Goal: Task Accomplishment & Management: Use online tool/utility

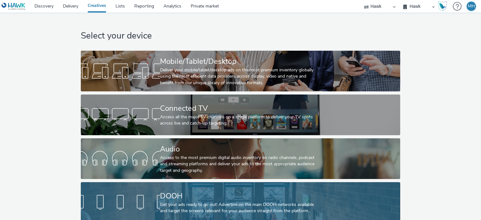
click at [238, 205] on div "Get your ads ready to go out! Advertise on the main DOOH networks available and…" at bounding box center [239, 208] width 159 height 13
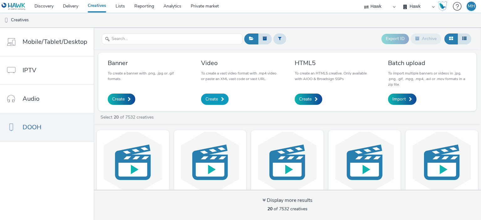
click at [211, 101] on span "Create" at bounding box center [212, 99] width 13 height 6
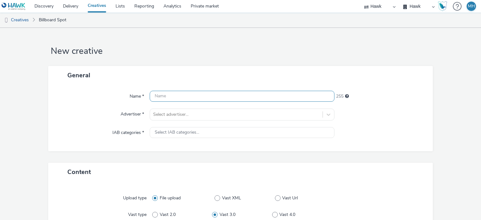
click at [211, 101] on input "text" at bounding box center [242, 96] width 185 height 11
click at [222, 96] on input "GBR_Wella_Smooth_Ambassador_V3_10s_" at bounding box center [242, 96] width 185 height 11
click at [266, 91] on input "GBR_Wella_Smooth_Ambassador_SF_V3_10s_" at bounding box center [242, 96] width 185 height 11
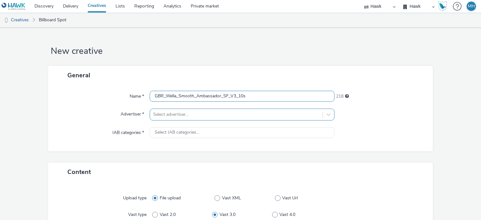
type input "GBR_Wella_Smooth_Ambassador_SF_V3_10s"
click at [247, 109] on div "Select advertiser..." at bounding box center [242, 115] width 185 height 12
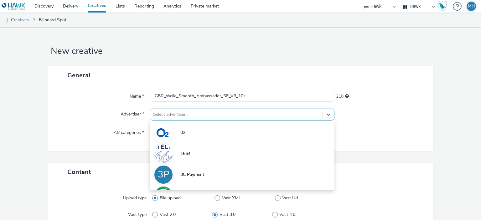
scroll to position [25, 0]
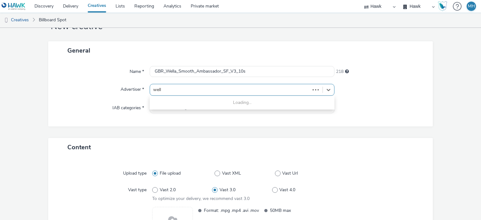
type input "wella"
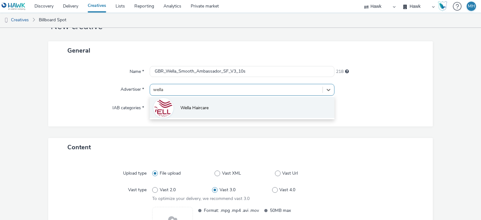
click at [247, 110] on li "Wella Haircare" at bounding box center [242, 107] width 185 height 21
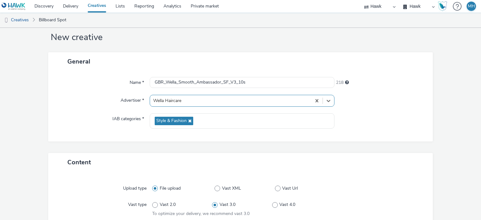
scroll to position [111, 0]
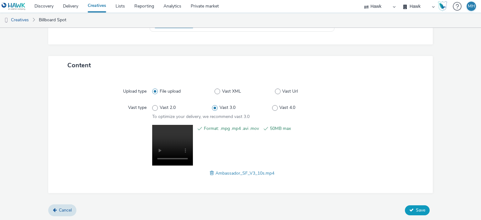
click at [409, 208] on icon at bounding box center [411, 210] width 4 height 4
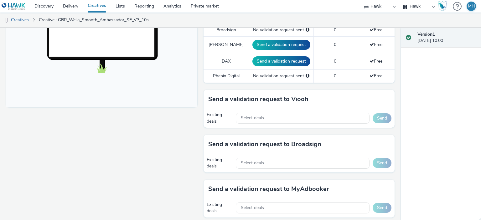
scroll to position [228, 0]
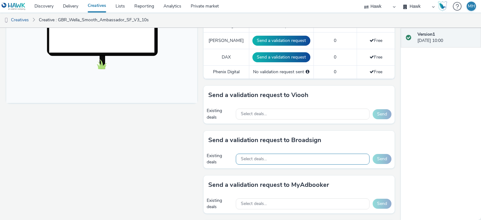
click at [329, 156] on div "Select deals..." at bounding box center [303, 159] width 134 height 11
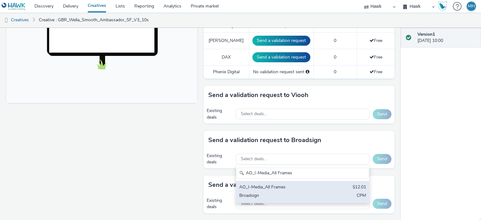
type input "AO_I-Media_All Frames"
click at [327, 192] on div "AO_I-Media_All Frames $12.01 Broadsign CPM" at bounding box center [302, 192] width 133 height 22
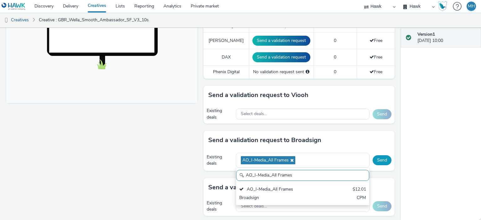
click at [382, 161] on button "Send" at bounding box center [382, 160] width 19 height 10
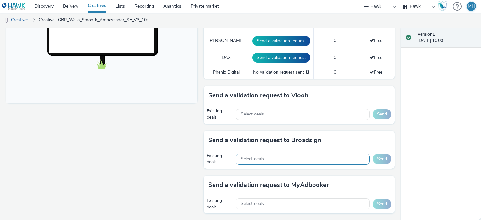
click at [270, 161] on div "Select deals..." at bounding box center [303, 159] width 134 height 11
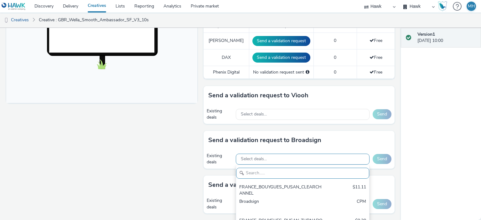
paste input "AO_Broadsign_ECN_All Frames"
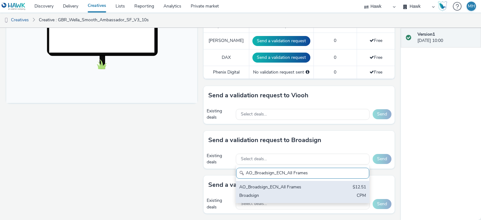
type input "AO_Broadsign_ECN_All Frames"
click at [288, 195] on div "Broadsign" at bounding box center [280, 196] width 83 height 7
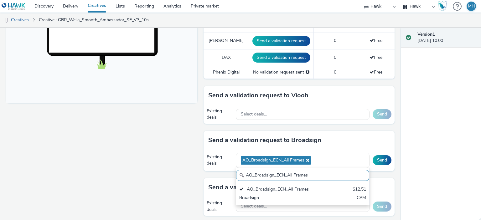
click at [371, 136] on div "Send a validation request to Broadsign" at bounding box center [299, 140] width 191 height 19
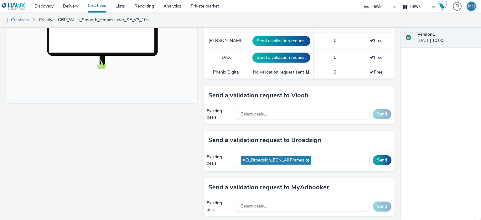
scroll to position [0, 0]
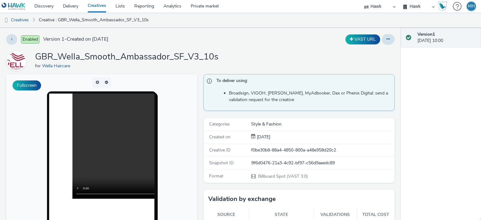
drag, startPoint x: 419, startPoint y: 30, endPoint x: 415, endPoint y: 120, distance: 90.6
click at [415, 120] on div "Version 1 29 September 2025, 10:00" at bounding box center [441, 124] width 80 height 192
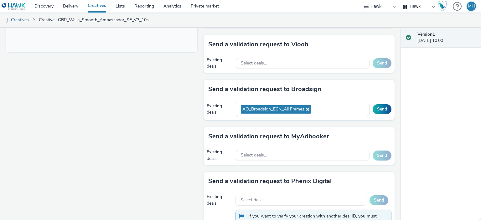
scroll to position [258, 0]
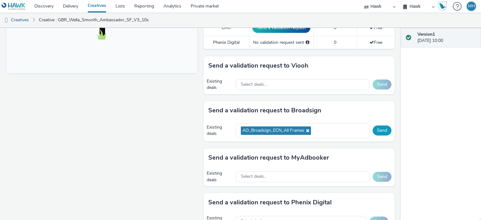
click at [380, 129] on button "Send" at bounding box center [382, 131] width 19 height 10
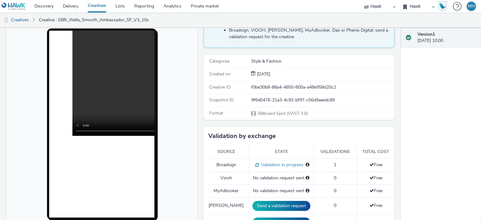
scroll to position [60, 0]
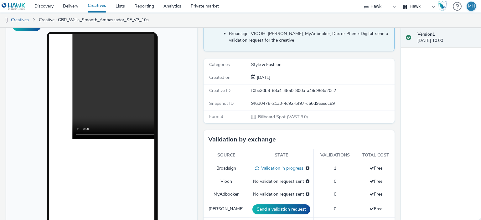
click at [103, 3] on link "Creatives" at bounding box center [97, 6] width 28 height 13
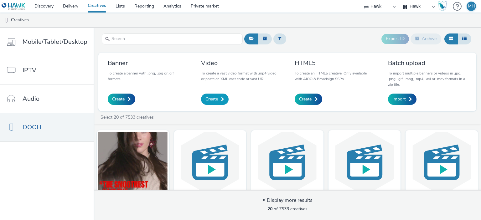
click at [210, 101] on span "Create" at bounding box center [212, 99] width 13 height 6
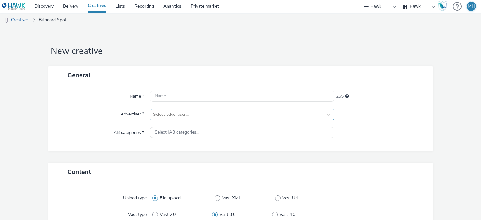
click at [212, 115] on div "Select advertiser..." at bounding box center [242, 115] width 185 height 12
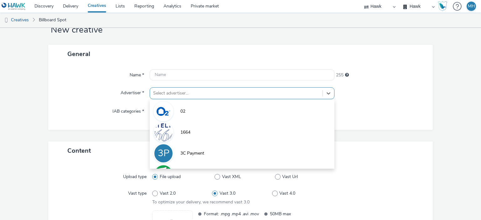
scroll to position [25, 0]
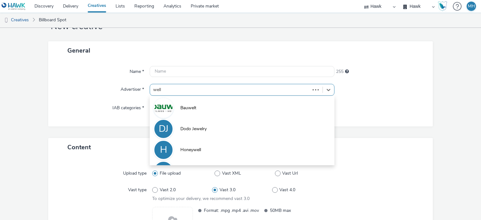
type input "wella"
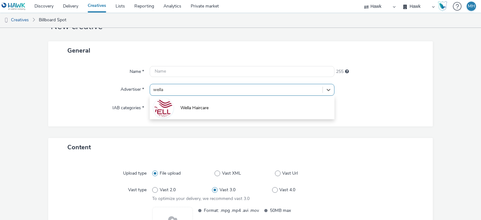
click at [212, 115] on li "Wella Haircare" at bounding box center [242, 107] width 185 height 21
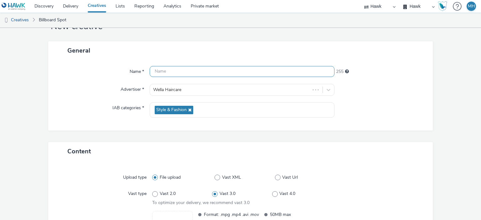
click at [201, 69] on input "text" at bounding box center [242, 71] width 185 height 11
click at [200, 73] on input "GBR_" at bounding box center [242, 71] width 185 height 11
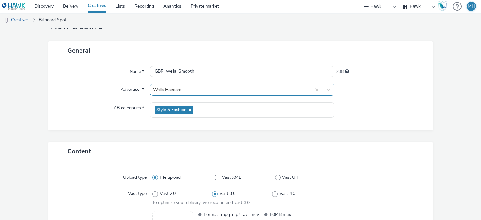
click at [212, 85] on div "Wella Haircare" at bounding box center [230, 90] width 161 height 10
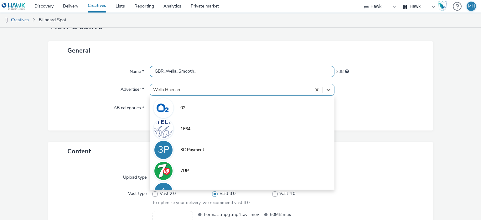
click at [211, 74] on input "GBR_Wella_Smooth_" at bounding box center [242, 71] width 185 height 11
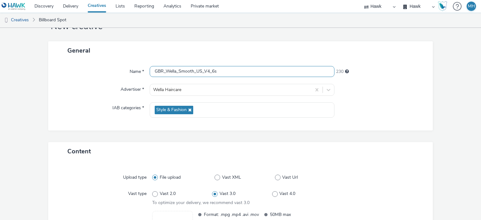
type input "GBR_Wella_Smooth_US_V4_6s"
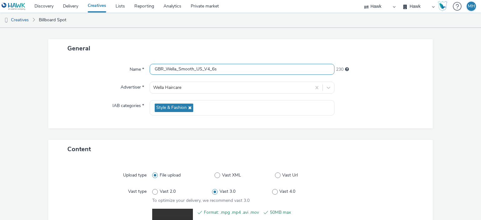
scroll to position [111, 0]
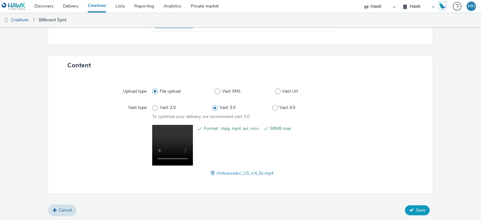
click at [409, 209] on icon at bounding box center [411, 210] width 4 height 4
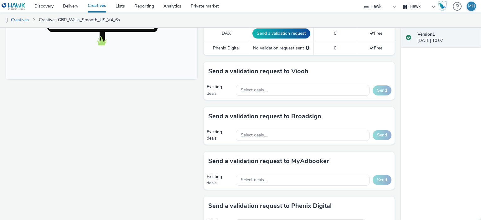
scroll to position [250, 0]
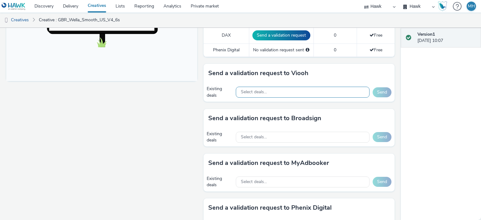
click at [258, 90] on span "Select deals..." at bounding box center [254, 92] width 26 height 5
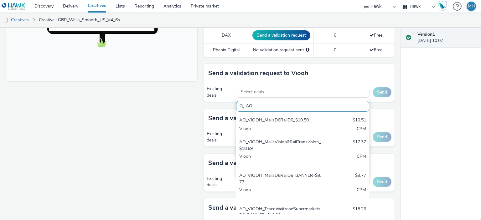
type input "A"
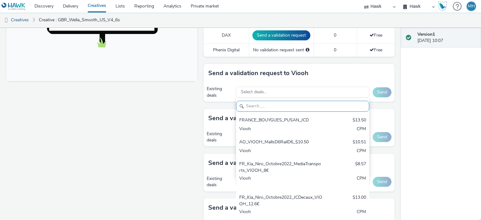
click at [431, 101] on div "Version 1 29 September 2025, 10:07" at bounding box center [441, 124] width 80 height 192
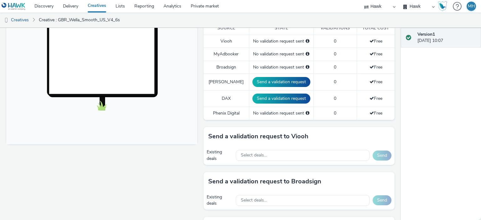
scroll to position [185, 0]
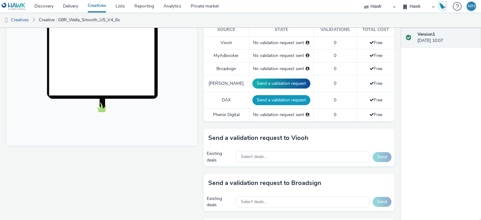
click at [283, 97] on button "Send a validation request" at bounding box center [281, 100] width 58 height 10
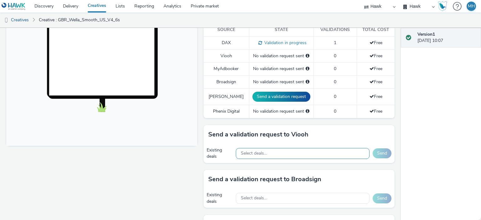
click at [270, 155] on div "Select deals..." at bounding box center [303, 153] width 134 height 11
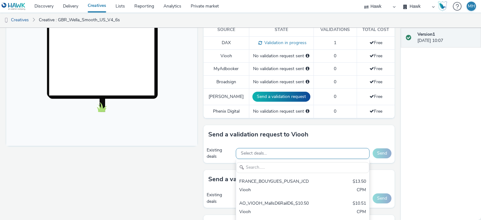
scroll to position [0, 0]
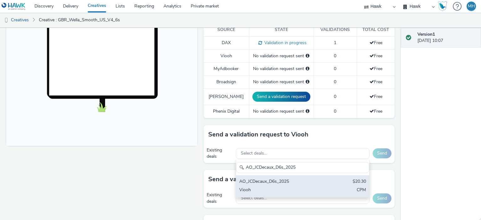
type input "AO_JCDecaux_D6s_2025"
click at [288, 187] on div "Viooh" at bounding box center [280, 190] width 83 height 7
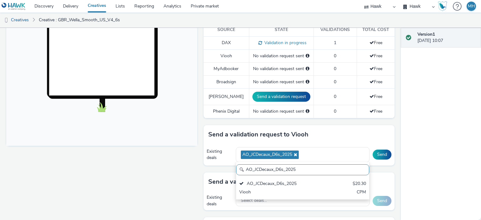
click at [354, 136] on div "Send a validation request to Viooh" at bounding box center [299, 134] width 191 height 19
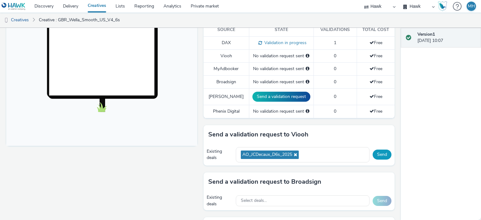
click at [375, 152] on button "Send" at bounding box center [382, 155] width 19 height 10
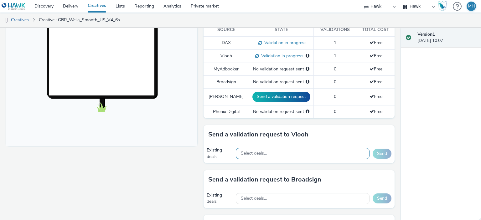
click at [274, 149] on div "Select deals..." at bounding box center [303, 153] width 134 height 11
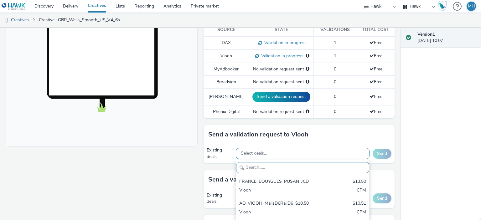
paste input "AO_JCDecaux_RailMallD6s_2025"
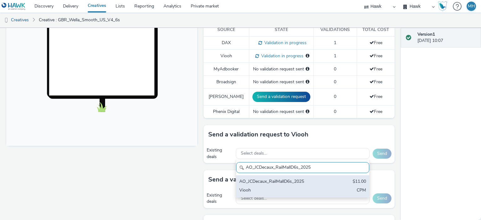
type input "AO_JCDecaux_RailMallD6s_2025"
click at [281, 179] on div "AO_JCDecaux_RailMallD6s_2025" at bounding box center [280, 182] width 83 height 7
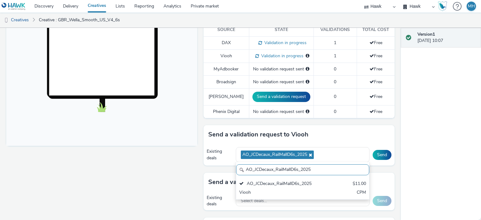
click at [348, 139] on div "Send a validation request to Viooh" at bounding box center [299, 134] width 191 height 19
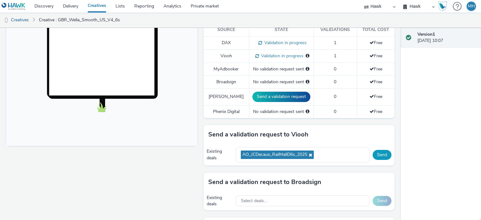
click at [377, 150] on button "Send" at bounding box center [382, 155] width 19 height 10
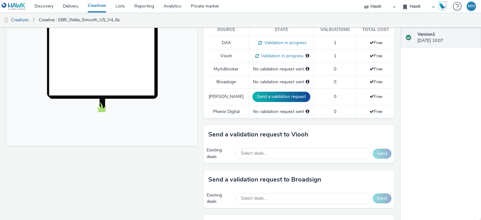
click at [401, 123] on div "Version 1 29 September 2025, 10:07" at bounding box center [441, 124] width 80 height 192
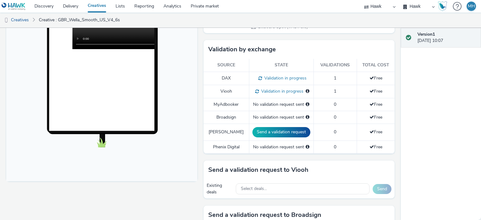
scroll to position [156, 0]
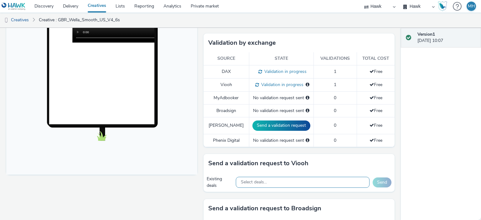
click at [286, 181] on div "Select deals..." at bounding box center [303, 182] width 134 height 11
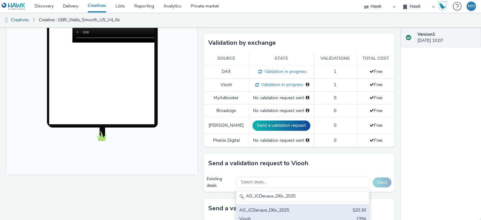
type input "AO_JCDecaux_D6s_2025"
click at [300, 209] on div "AO_JCDecaux_D6s_2025" at bounding box center [280, 210] width 83 height 7
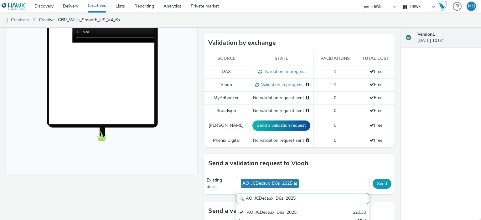
click at [373, 187] on button "Send" at bounding box center [382, 184] width 19 height 10
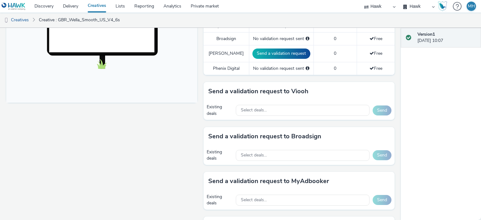
scroll to position [238, 0]
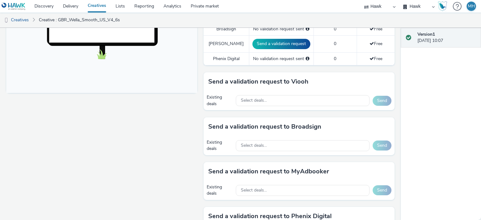
click at [325, 152] on div "Existing deals Select deals... Send" at bounding box center [299, 145] width 191 height 19
click at [323, 146] on div "Select deals..." at bounding box center [303, 145] width 134 height 11
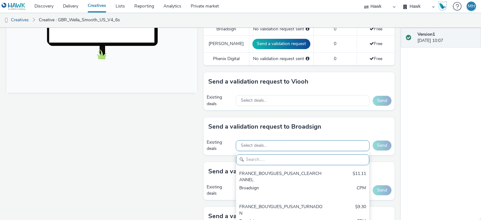
paste input "AO_I-Media_All Frames"
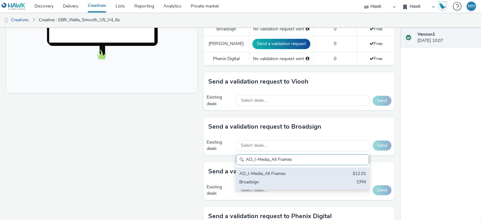
type input "AO_I-Media_All Frames"
click at [326, 178] on div "AO_I-Media_All Frames $12.01 Broadsign CPM" at bounding box center [302, 179] width 133 height 22
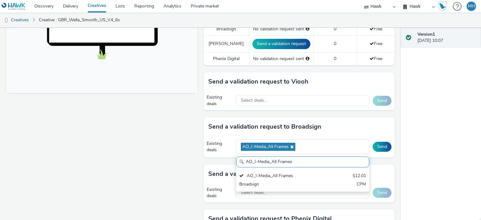
click at [374, 139] on div "Existing deals AO_I-Media_All Frames AO_I-Media_All Frames AO_I-Media_All Frame…" at bounding box center [299, 147] width 191 height 22
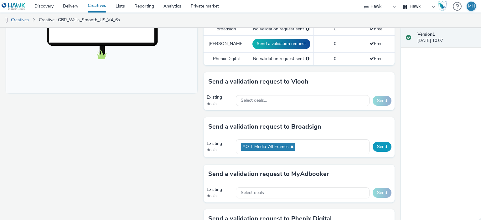
click at [377, 143] on button "Send" at bounding box center [382, 147] width 19 height 10
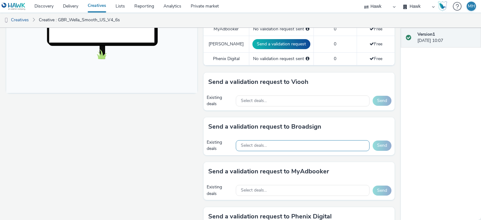
click at [252, 146] on span "Select deals..." at bounding box center [254, 145] width 26 height 5
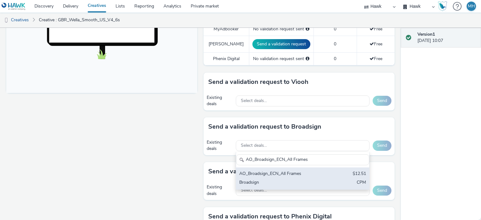
type input "AO_Broadsign_ECN_All Frames"
click at [269, 173] on div "AO_Broadsign_ECN_All Frames" at bounding box center [280, 174] width 83 height 7
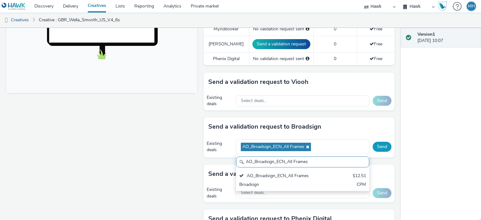
click at [377, 145] on button "Send" at bounding box center [382, 147] width 19 height 10
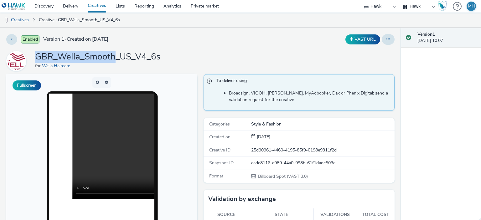
drag, startPoint x: 34, startPoint y: 58, endPoint x: 115, endPoint y: 56, distance: 81.2
click at [115, 56] on div "GBR_Wella_Smooth_US_V4_6s for Wella Haircare" at bounding box center [200, 61] width 388 height 20
copy h1 "GBR_Wella_Smooth"
click at [99, 8] on link "Creatives" at bounding box center [97, 6] width 28 height 13
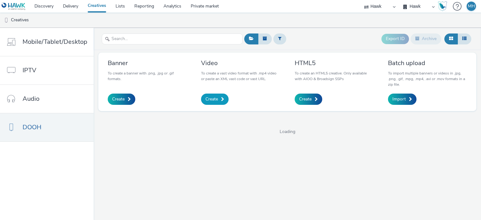
click at [214, 97] on span "Create" at bounding box center [212, 99] width 13 height 6
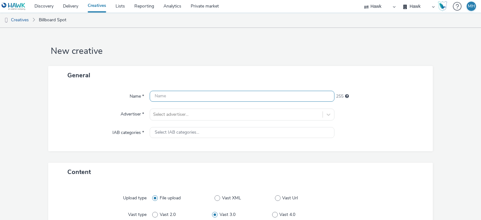
click at [214, 97] on input "text" at bounding box center [242, 96] width 185 height 11
paste input "GBR_Wella_Smooth"
click at [199, 96] on input "GBR_Wella_Smooth_" at bounding box center [242, 96] width 185 height 11
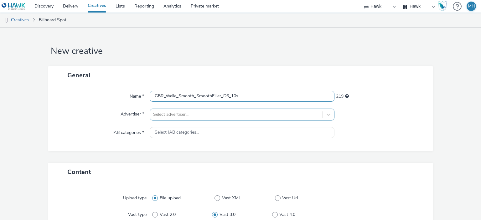
type input "GBR_Wella_Smooth_SmoothFiller_D6_10s"
click at [311, 117] on div "Select advertiser..." at bounding box center [242, 115] width 185 height 12
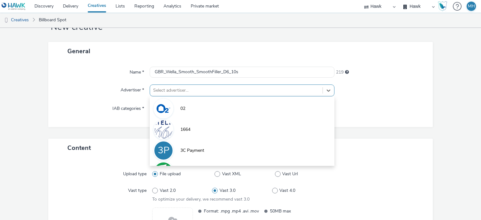
scroll to position [25, 0]
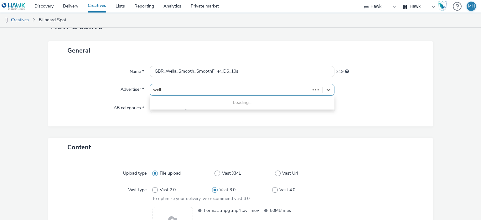
type input "wella"
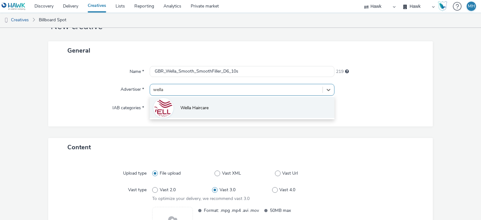
click at [296, 116] on li "Wella Haircare" at bounding box center [242, 107] width 185 height 21
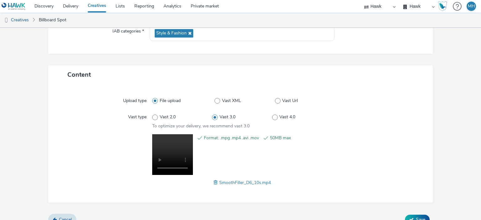
scroll to position [111, 0]
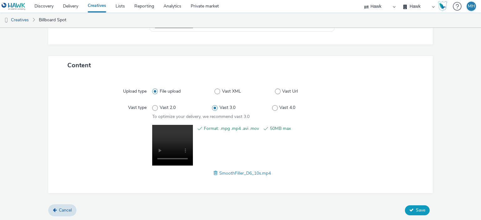
click at [411, 209] on button "Save" at bounding box center [417, 211] width 25 height 10
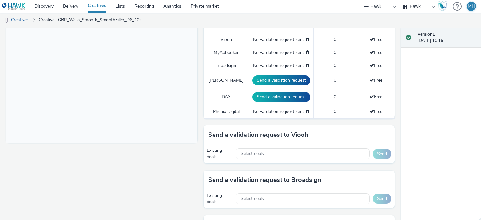
scroll to position [197, 0]
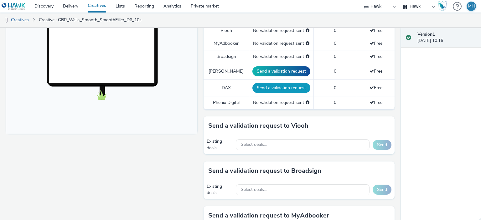
click at [289, 90] on button "Send a validation request" at bounding box center [281, 88] width 58 height 10
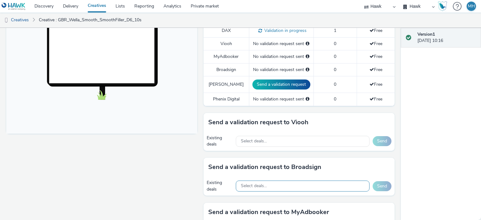
click at [263, 187] on span "Select deals..." at bounding box center [254, 186] width 26 height 5
paste input "AO_I-Media_All Frames"
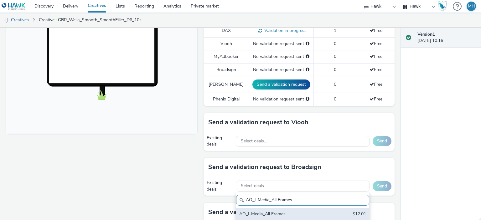
type input "AO_I-Media_All Frames"
click at [273, 215] on div "AO_I-Media_All Frames" at bounding box center [280, 214] width 83 height 7
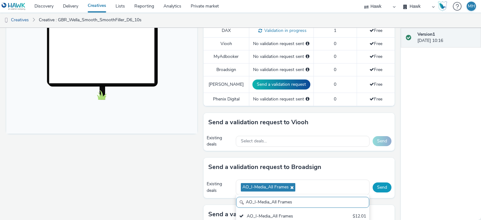
click at [381, 184] on button "Send" at bounding box center [382, 188] width 19 height 10
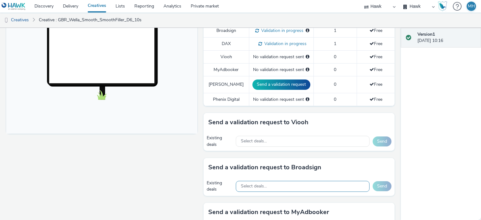
click at [252, 181] on div "Select deals..." at bounding box center [303, 186] width 134 height 11
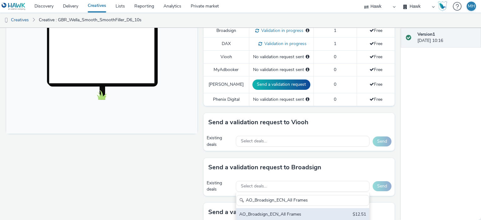
type input "AO_Broadsign_ECN_All Frames"
click at [271, 214] on div "AO_Broadsign_ECN_All Frames" at bounding box center [280, 214] width 83 height 7
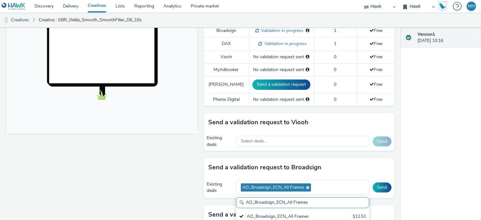
click at [356, 173] on div "Send a validation request to Broadsign" at bounding box center [299, 167] width 191 height 19
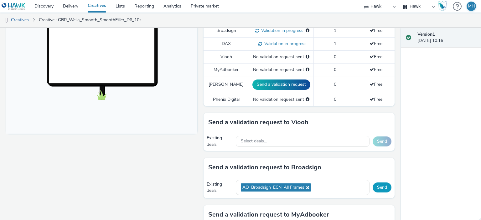
click at [377, 183] on button "Send" at bounding box center [382, 188] width 19 height 10
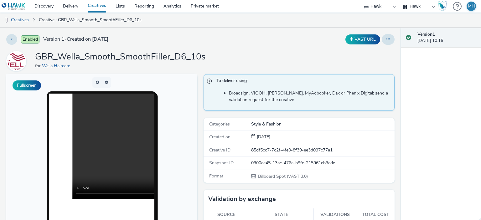
click at [96, 8] on link "Creatives" at bounding box center [97, 6] width 28 height 13
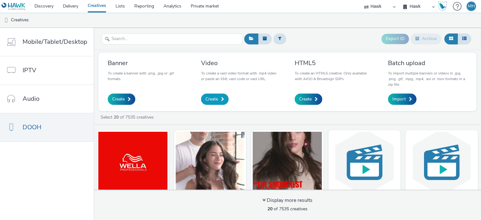
click at [214, 96] on span "Create" at bounding box center [212, 99] width 13 height 6
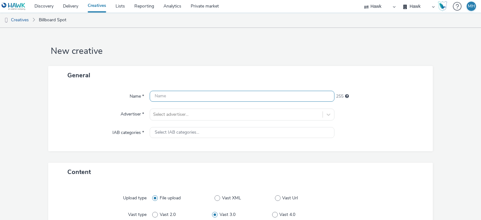
click at [204, 91] on input "text" at bounding box center [242, 96] width 185 height 11
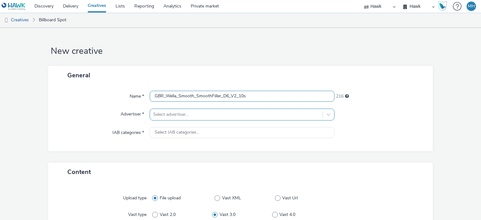
type input "GBR_Wella_Smooth_SmoothFiller_D6_V2_10s"
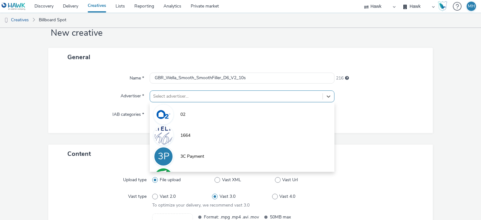
click at [227, 102] on div "option 02 focused, 1 of 9. 9 results available. Use Up and Down to choose optio…" at bounding box center [242, 97] width 185 height 12
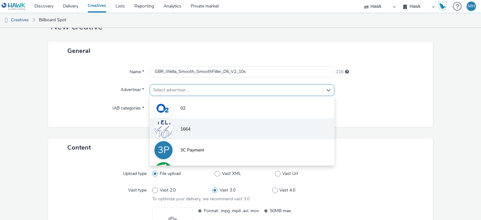
scroll to position [25, 0]
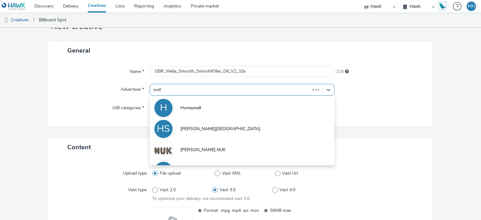
type input "wella"
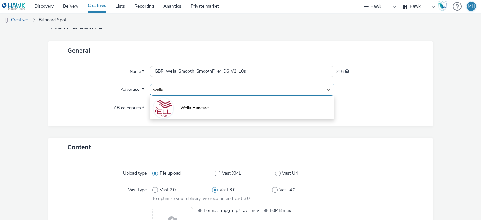
click at [226, 118] on div "Wella Haircare" at bounding box center [242, 107] width 185 height 23
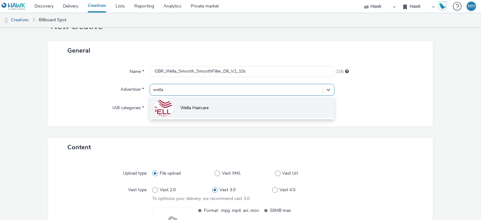
click at [221, 108] on li "Wella Haircare" at bounding box center [242, 107] width 185 height 21
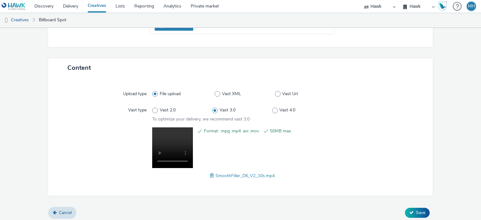
scroll to position [111, 0]
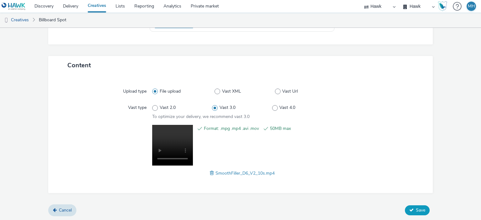
click at [410, 209] on button "Save" at bounding box center [417, 211] width 25 height 10
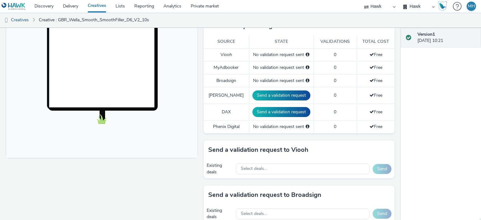
scroll to position [174, 0]
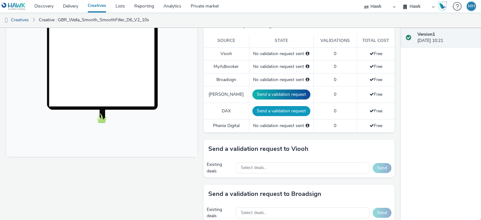
click at [295, 110] on button "Send a validation request" at bounding box center [281, 111] width 58 height 10
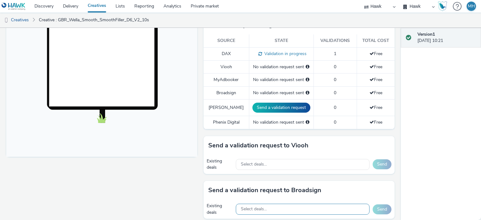
click at [279, 205] on div "Select deals..." at bounding box center [303, 209] width 134 height 11
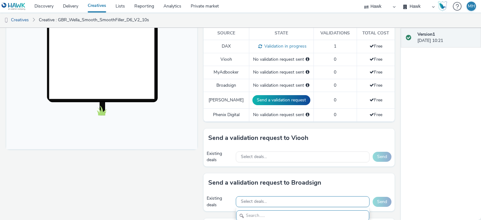
scroll to position [0, 0]
type input "All Frames"
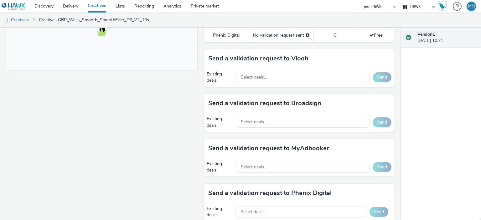
scroll to position [259, 0]
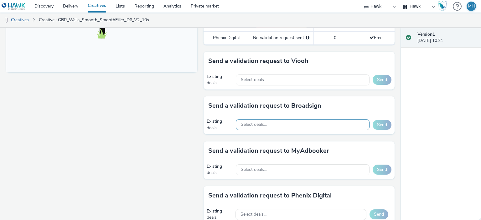
click at [328, 123] on div "Select deals..." at bounding box center [303, 124] width 134 height 11
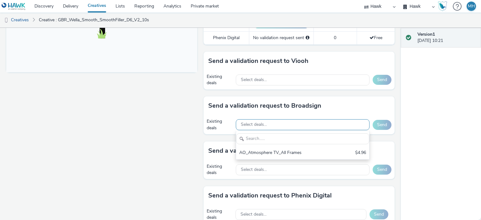
scroll to position [0, 0]
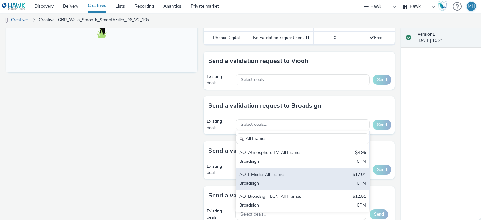
type input "All Frames"
click at [325, 178] on div "AO_I-Media_All Frames $12.01 Broadsign CPM" at bounding box center [302, 180] width 133 height 22
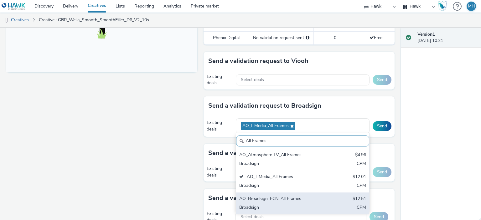
click at [326, 199] on div "AO_Broadsign_ECN_All Frames $12.51 Broadsign CPM" at bounding box center [302, 204] width 133 height 22
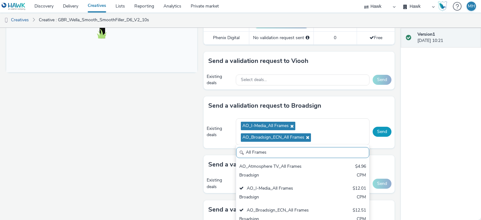
click at [385, 129] on button "Send" at bounding box center [382, 132] width 19 height 10
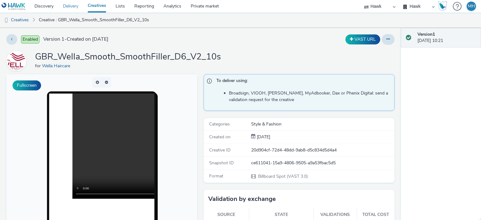
click at [72, 7] on link "Delivery" at bounding box center [70, 6] width 25 height 13
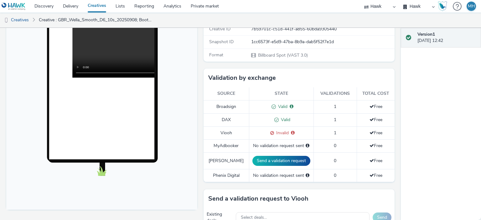
scroll to position [132, 0]
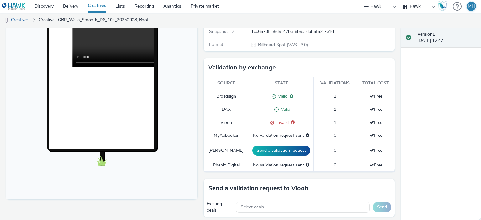
drag, startPoint x: 402, startPoint y: 120, endPoint x: 402, endPoint y: 127, distance: 6.6
click at [402, 127] on div "Version 1 08 September 2025, 12:42" at bounding box center [441, 124] width 80 height 192
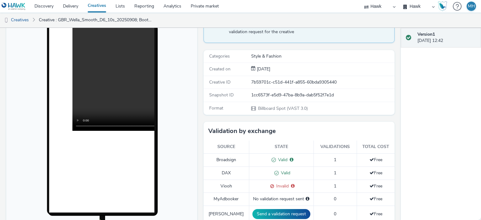
scroll to position [65, 0]
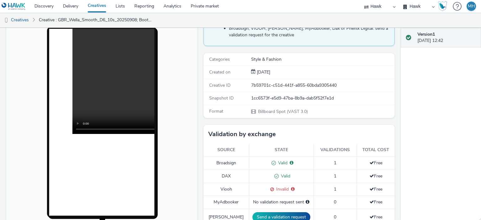
click at [395, 108] on div "Enabled Version 1 - Created on 08 September 2025 VAST URL GBR_Wella_Smooth_D6_1…" at bounding box center [200, 59] width 401 height 192
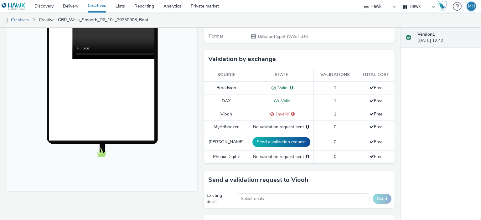
scroll to position [141, 0]
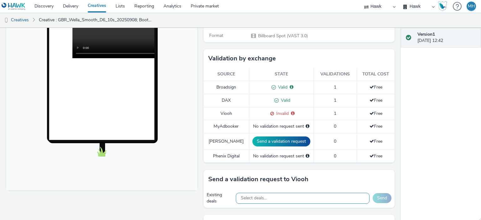
click at [298, 201] on div "Select deals..." at bounding box center [303, 198] width 134 height 11
type input "AO_Broadsign_ECN_All Frames"
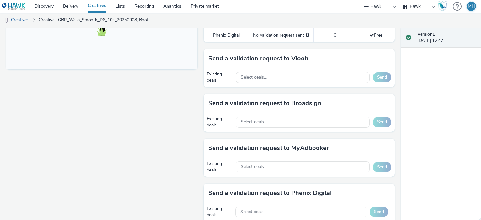
scroll to position [263, 0]
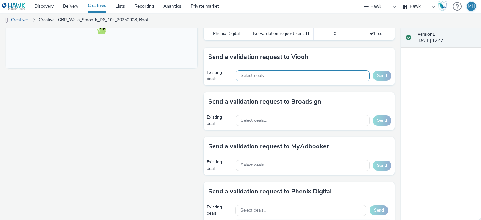
click at [287, 72] on div "Select deals..." at bounding box center [303, 75] width 134 height 11
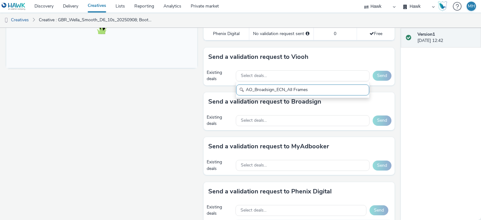
click at [255, 90] on input "AO_Broadsign_ECN_All Frames" at bounding box center [302, 90] width 133 height 11
type input "AO_Broadsign_ECN_All Frames"
click at [306, 122] on div "Select deals..." at bounding box center [303, 120] width 134 height 11
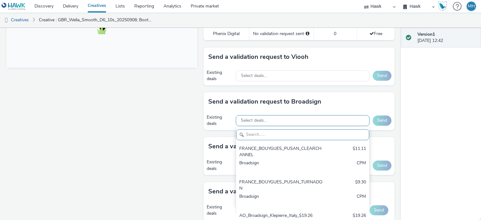
paste input "AO_Broadsign_ECN_All Frames"
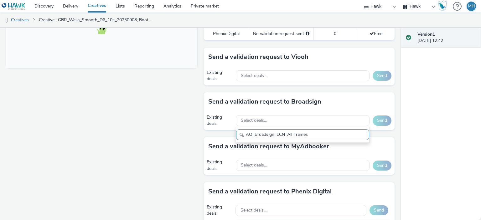
click at [258, 127] on div "AO_Broadsign_ECN_All Frames" at bounding box center [303, 135] width 134 height 16
click at [256, 133] on input "AO_Broadsign_ECN_All Frames" at bounding box center [302, 134] width 133 height 11
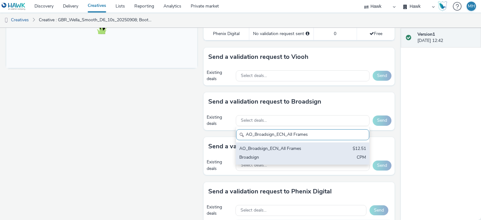
type input "AO_Broadsign_ECN_All Frames"
click at [267, 158] on div "Broadsign" at bounding box center [280, 157] width 83 height 7
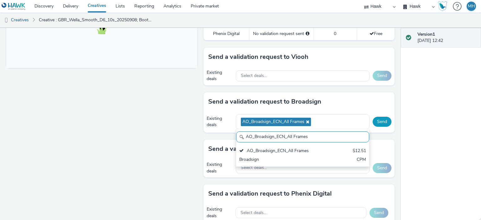
click at [379, 123] on button "Send" at bounding box center [382, 122] width 19 height 10
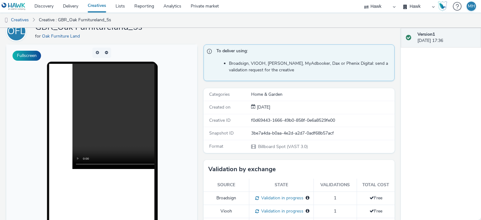
scroll to position [30, 0]
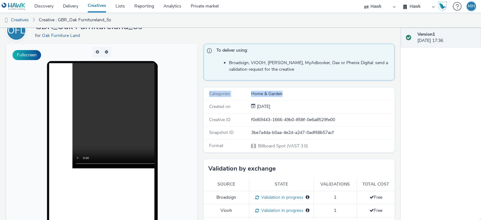
drag, startPoint x: 394, startPoint y: 79, endPoint x: 390, endPoint y: 96, distance: 17.5
click at [390, 96] on div "Enabled Version 1 - Created on 26 September 2025 VAST URL OFL GBR_Oak Furniture…" at bounding box center [200, 93] width 401 height 192
click at [394, 124] on div "Enabled Version 1 - Created on 26 September 2025 VAST URL OFL GBR_Oak Furniture…" at bounding box center [200, 93] width 401 height 192
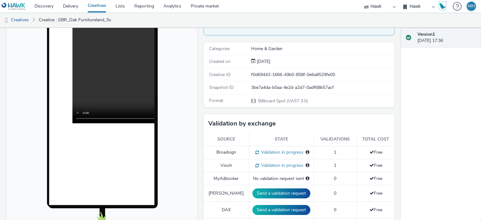
scroll to position [86, 0]
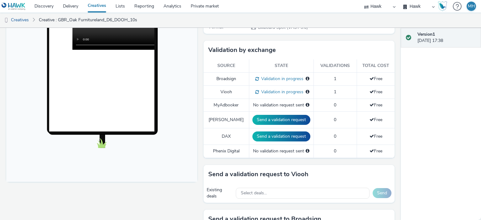
scroll to position [148, 0]
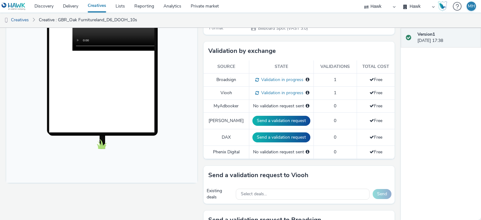
click at [403, 104] on div "Version 1 [DATE] 17:38" at bounding box center [441, 124] width 80 height 192
